Goal: Task Accomplishment & Management: Manage account settings

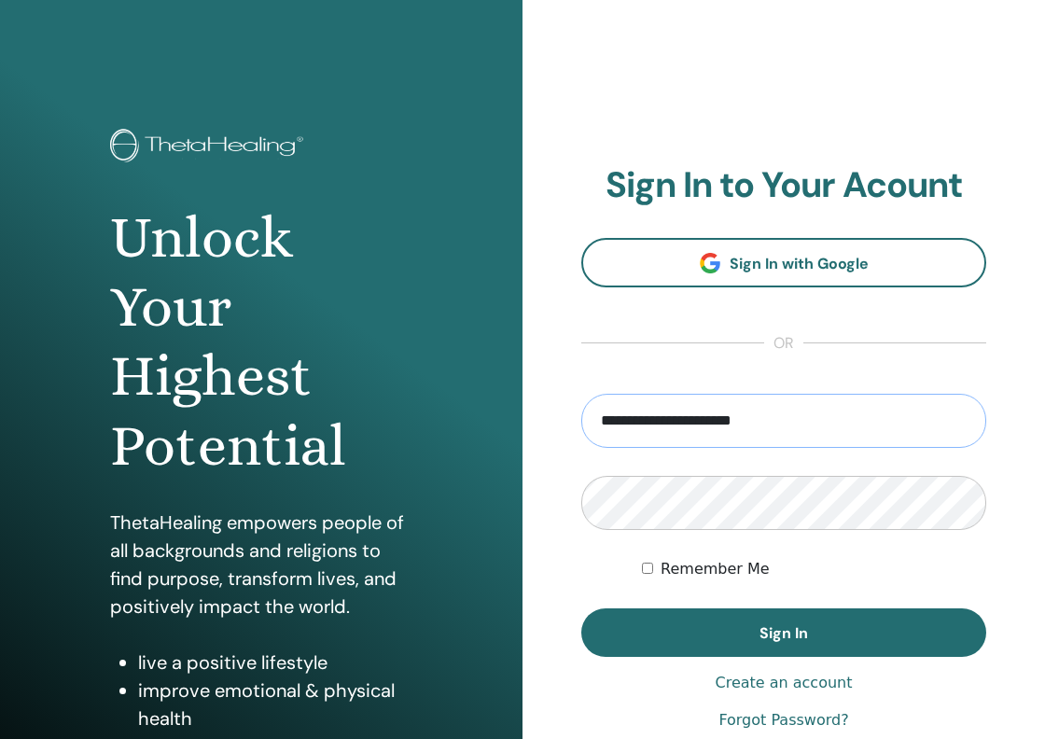
type input "**********"
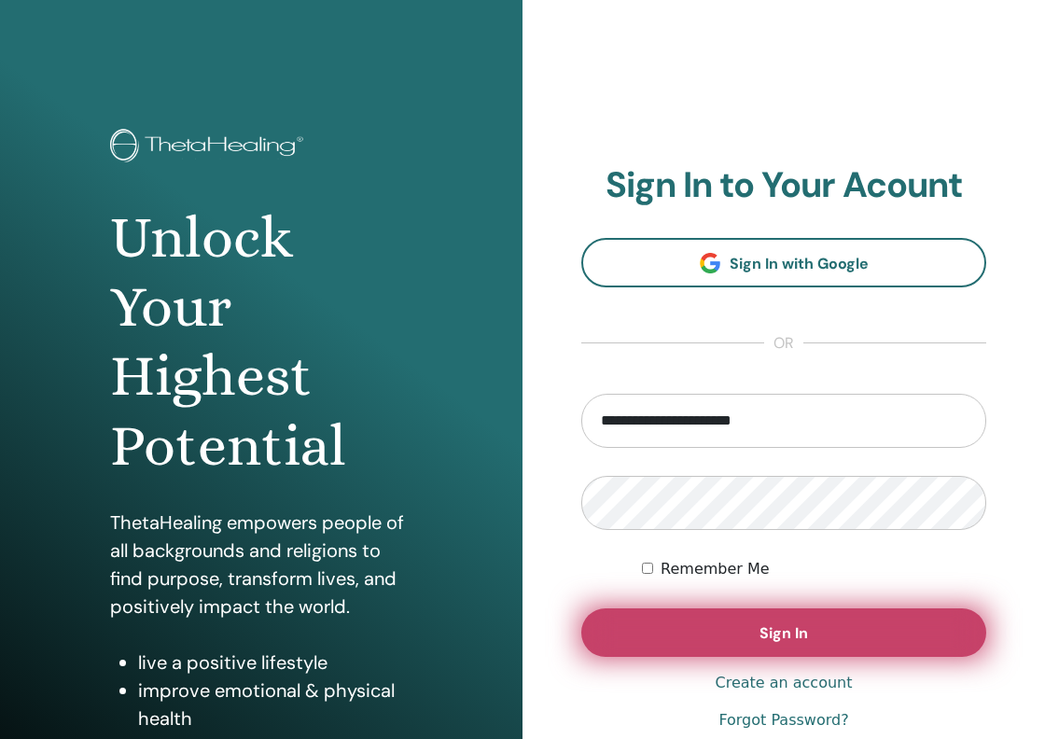
click at [785, 632] on span "Sign In" at bounding box center [783, 633] width 49 height 20
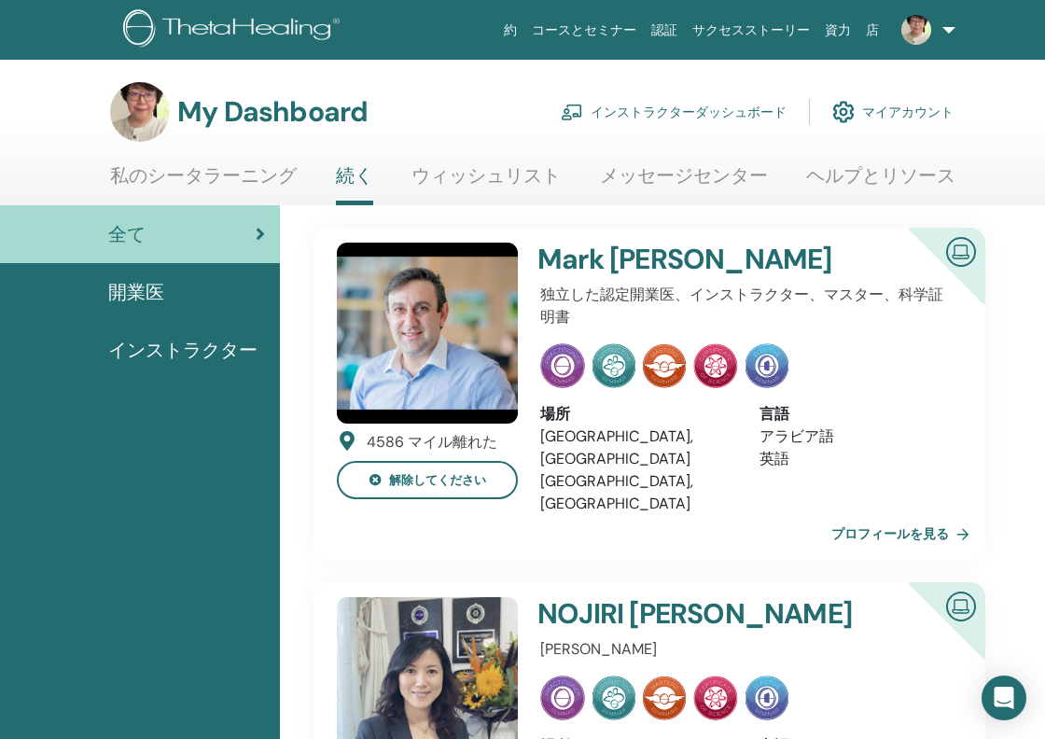
click at [664, 118] on link "インストラクターダッシュボード" at bounding box center [674, 111] width 226 height 41
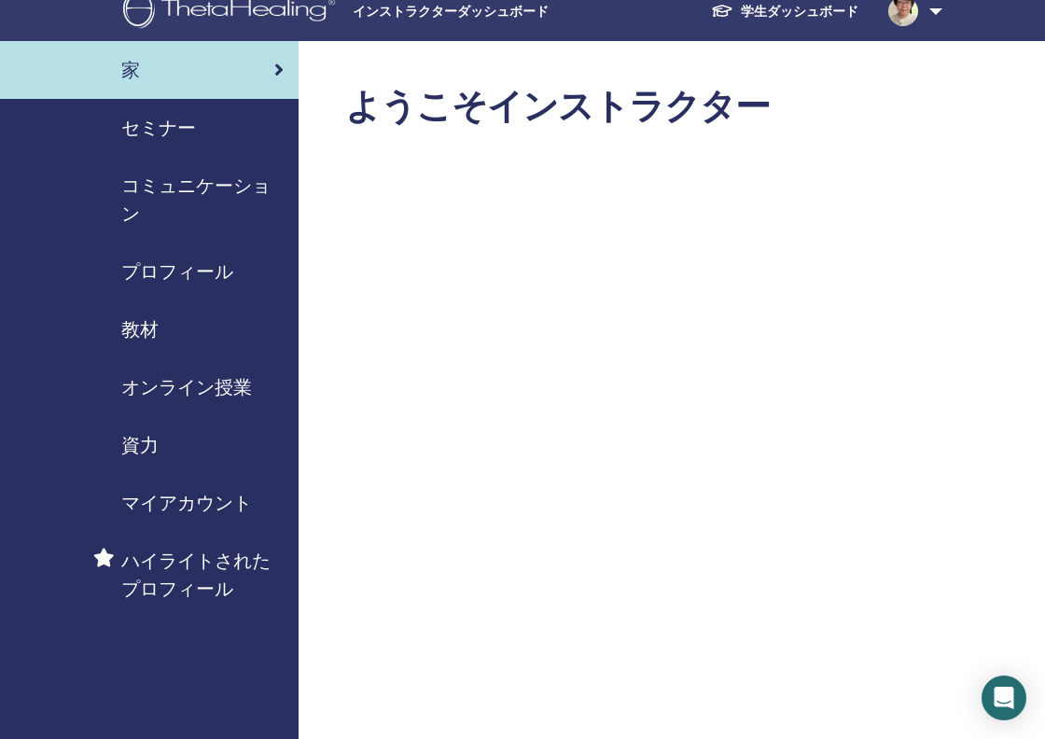
scroll to position [13, 0]
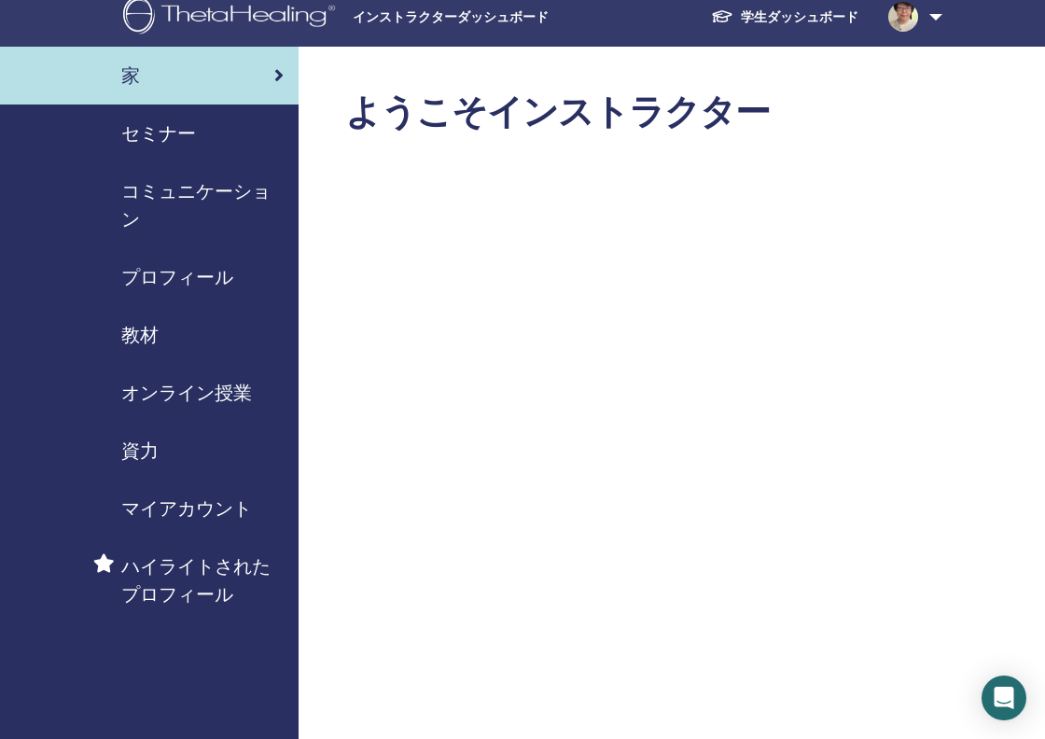
click at [164, 137] on span "セミナー" at bounding box center [158, 133] width 75 height 28
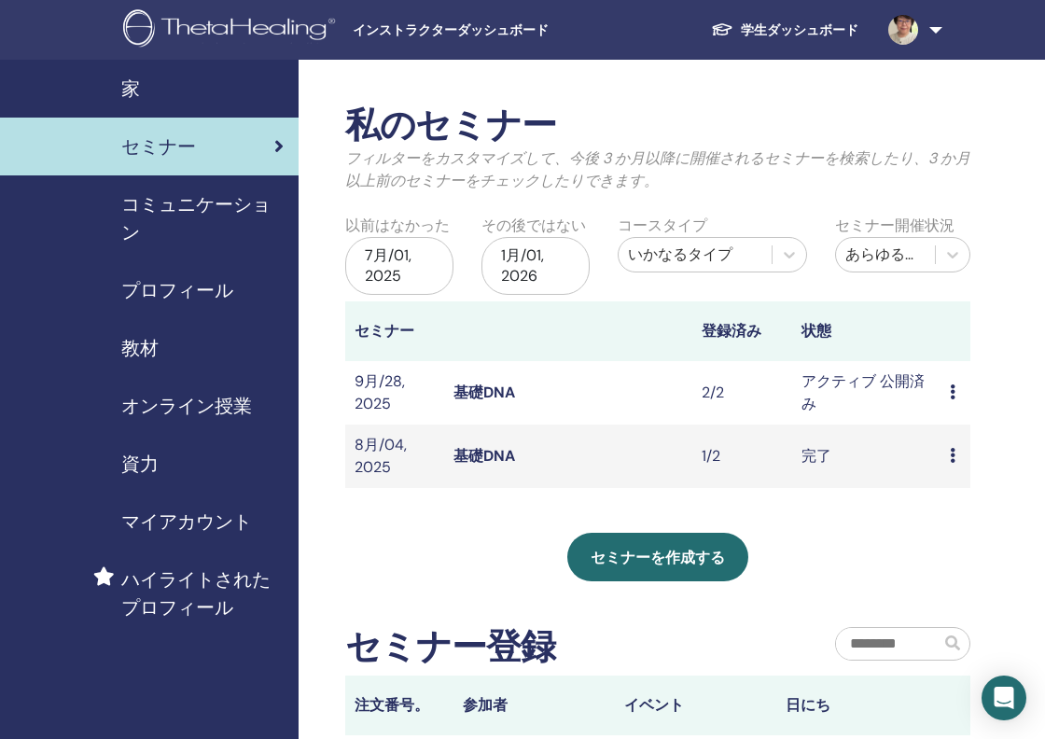
click at [964, 388] on td "プレビュー 編集 出席者 キャンセル" at bounding box center [955, 392] width 30 height 63
click at [956, 395] on div "プレビュー 編集 出席者 キャンセル" at bounding box center [955, 393] width 11 height 22
click at [956, 469] on link "出席者" at bounding box center [960, 466] width 45 height 20
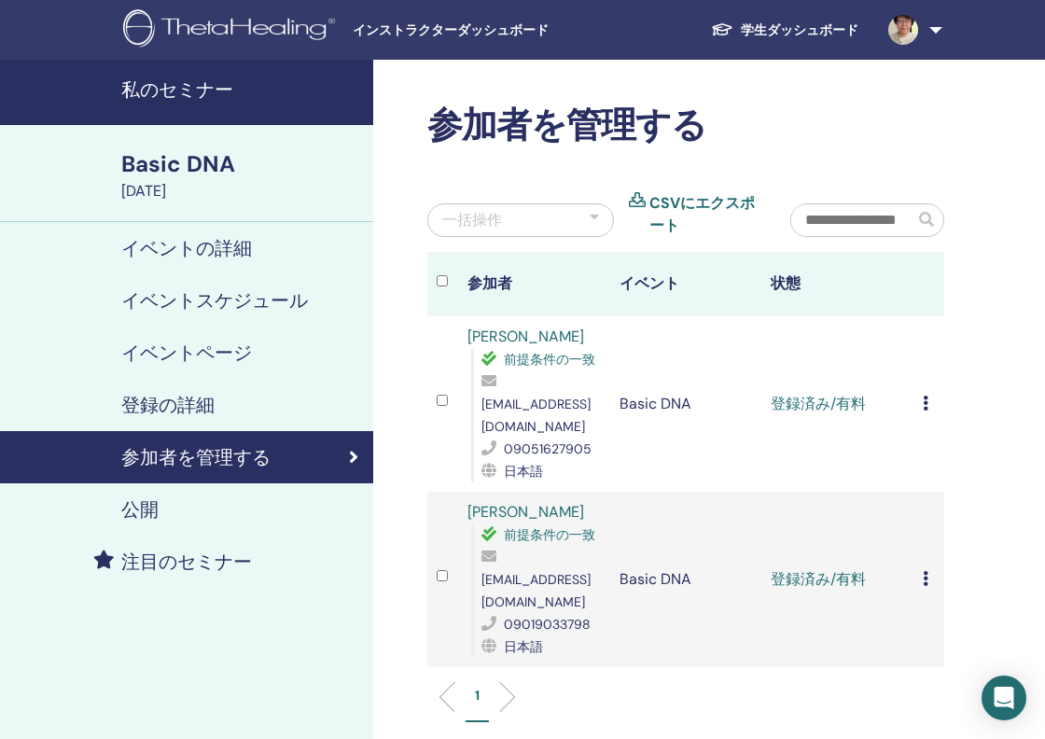
click at [933, 399] on div "登録をキャンセルする 自動認証しない 有料としてマーク 未払いとしてマーク 不在としてマーク 完了して認定する 証明書のダウンロード" at bounding box center [929, 404] width 12 height 22
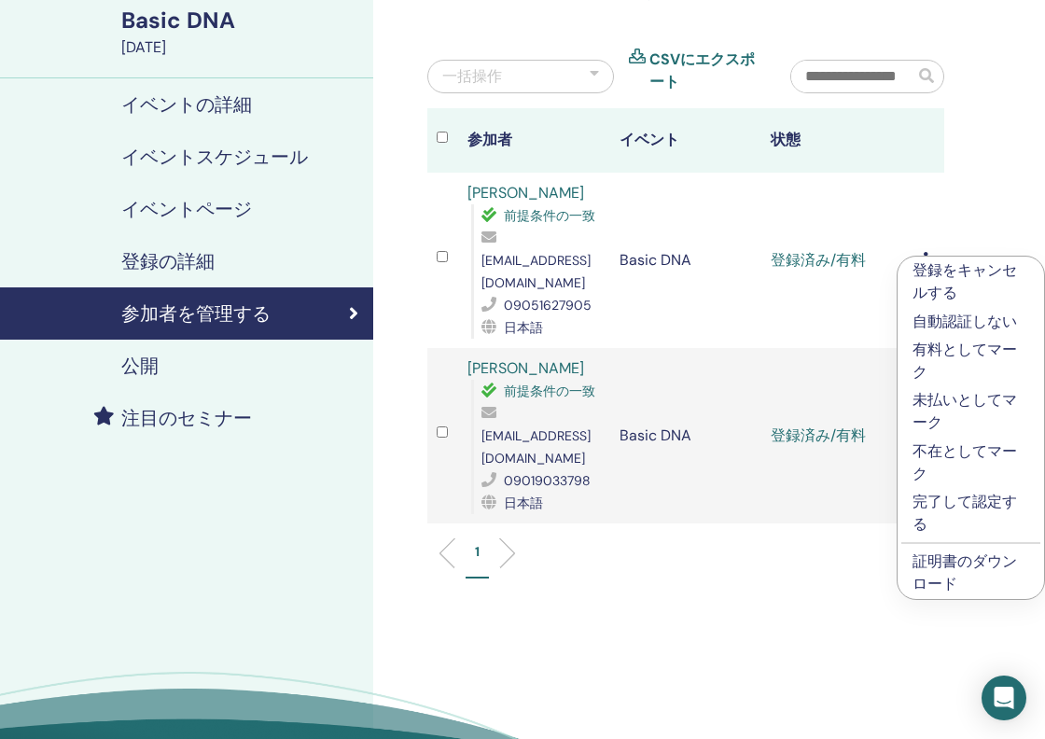
scroll to position [156, 0]
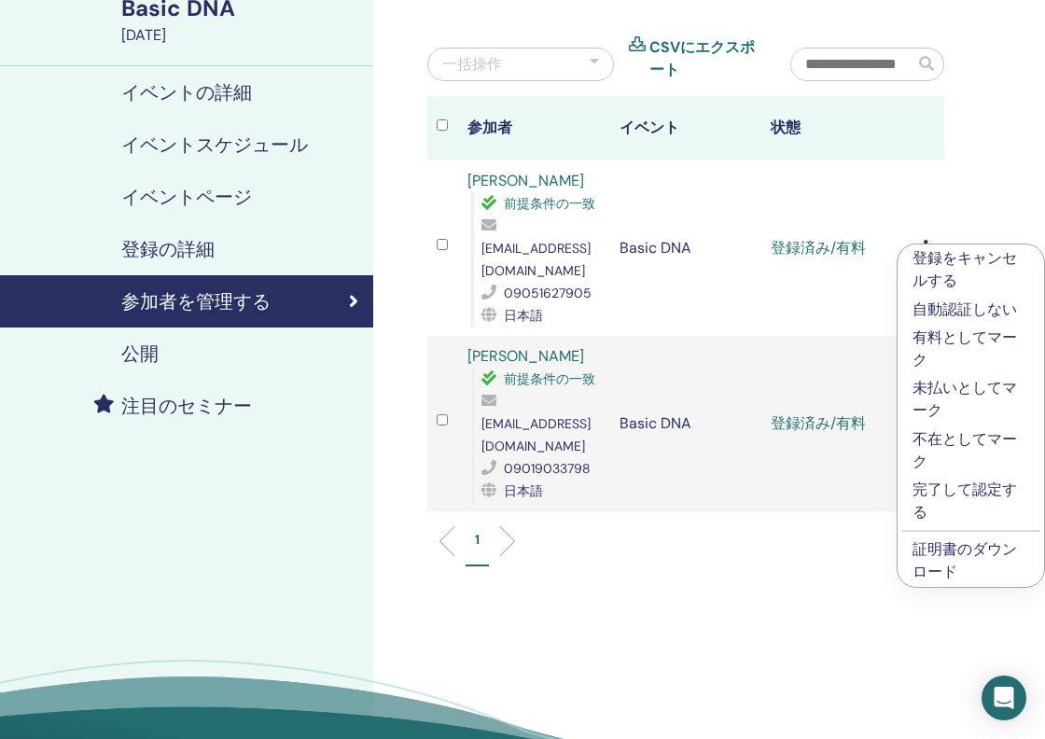
click at [955, 491] on p "完了して認定する" at bounding box center [970, 501] width 117 height 45
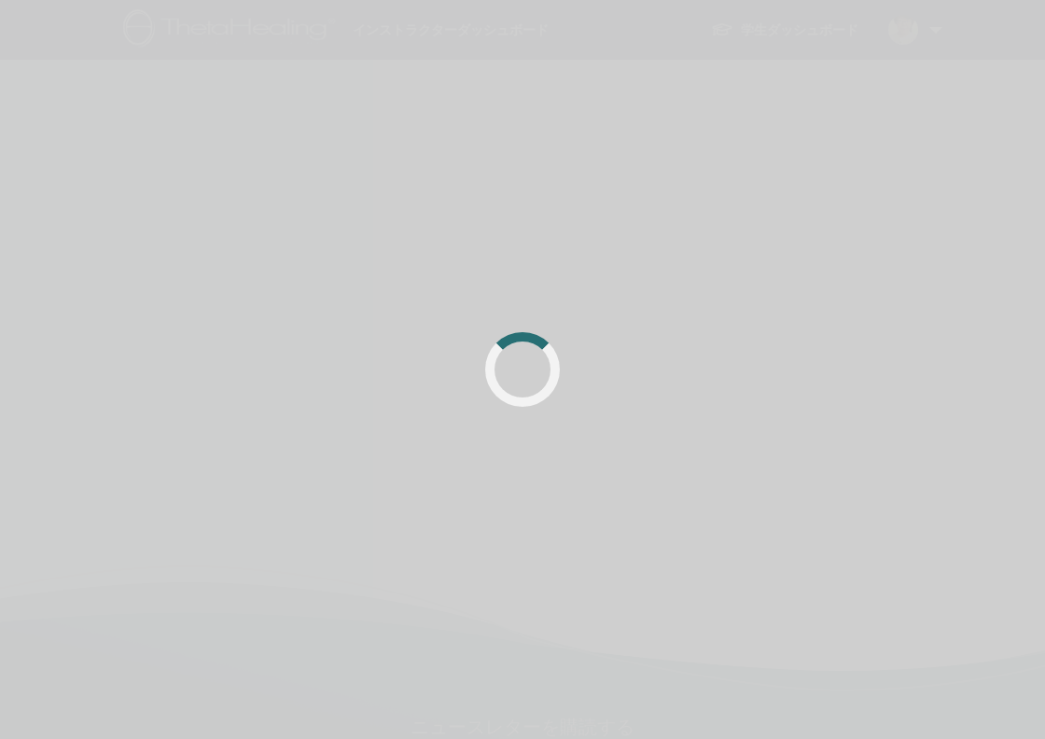
scroll to position [156, 0]
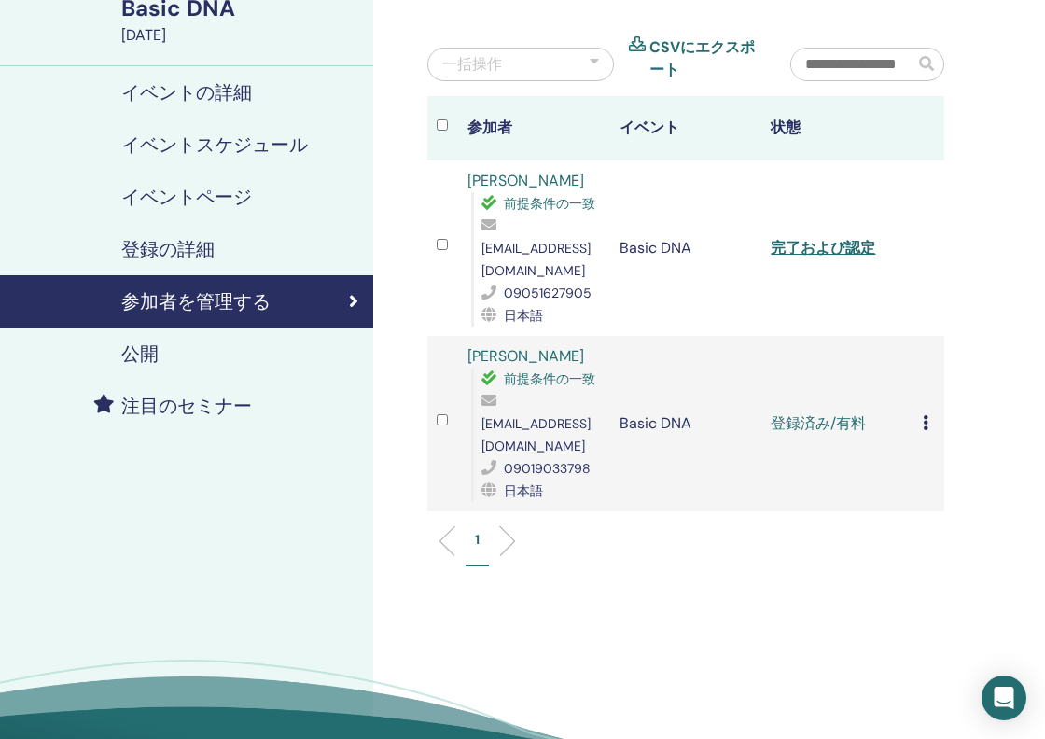
click at [931, 412] on div "登録をキャンセルする 自動認証しない 有料としてマーク 未払いとしてマーク 不在としてマーク 完了して認定する 証明書のダウンロード" at bounding box center [929, 423] width 12 height 22
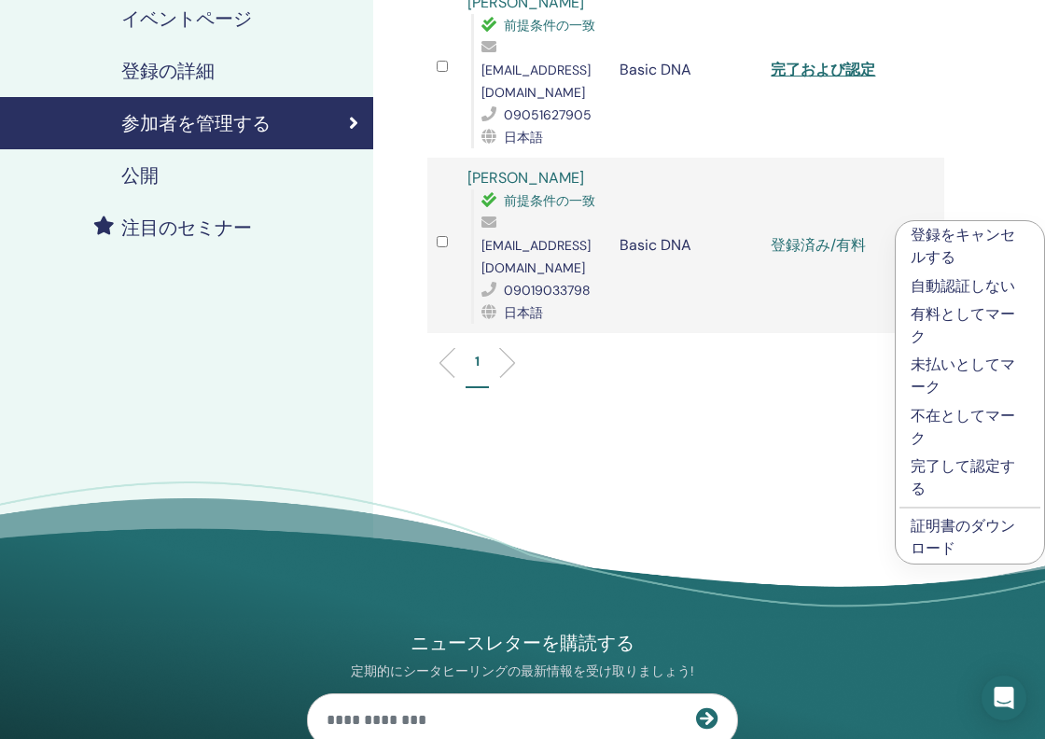
scroll to position [339, 0]
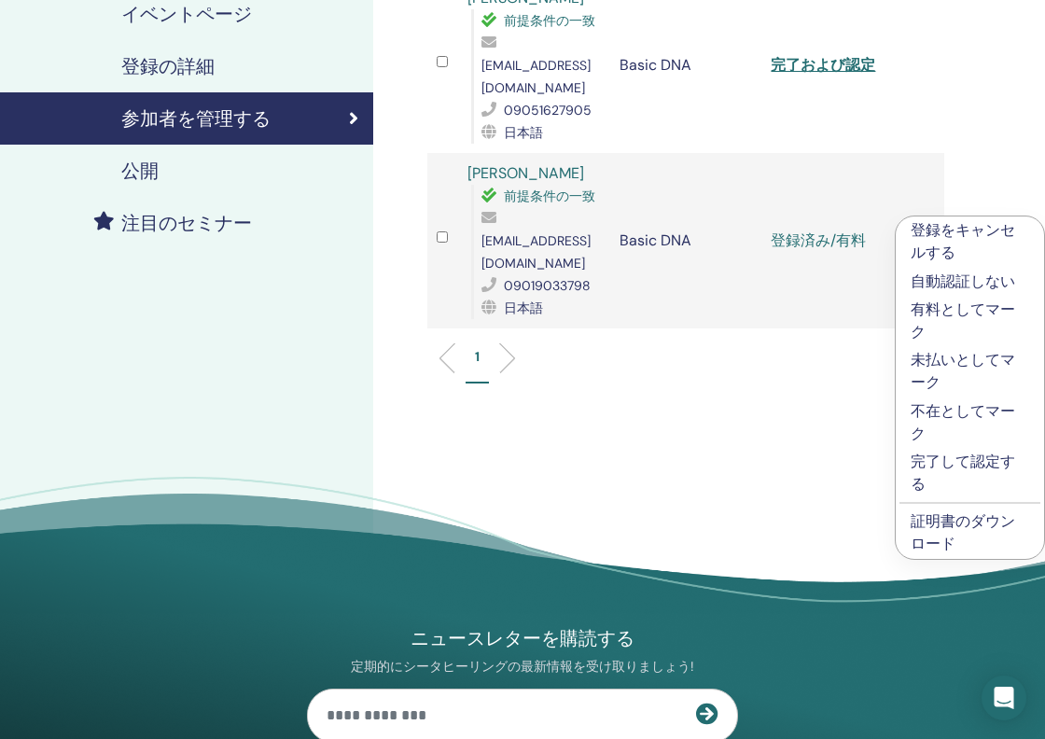
click at [946, 462] on p "完了して認定する" at bounding box center [969, 473] width 118 height 45
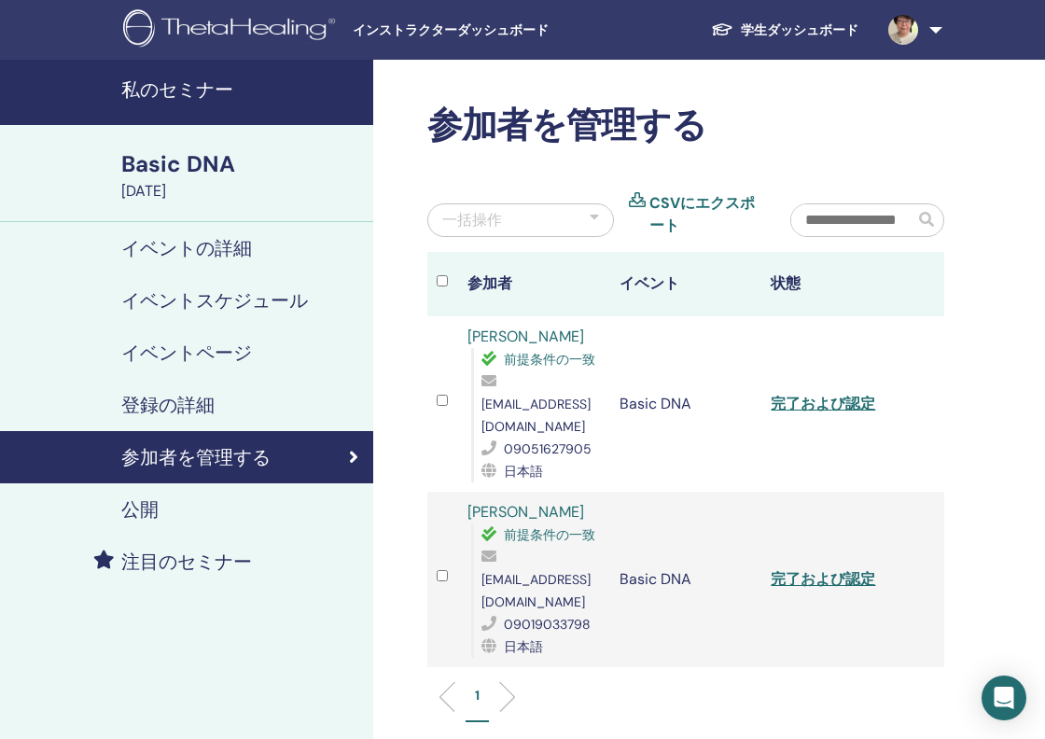
click at [933, 26] on link at bounding box center [911, 30] width 76 height 60
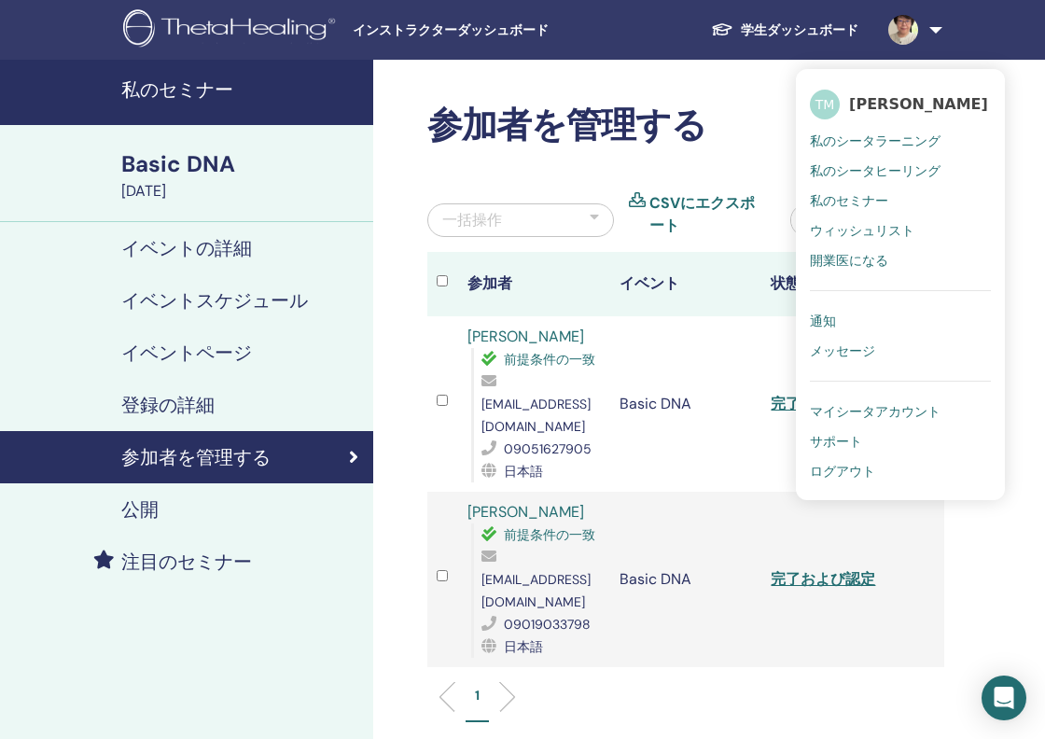
click at [829, 471] on span "ログアウト" at bounding box center [842, 471] width 65 height 17
